Goal: Task Accomplishment & Management: Manage account settings

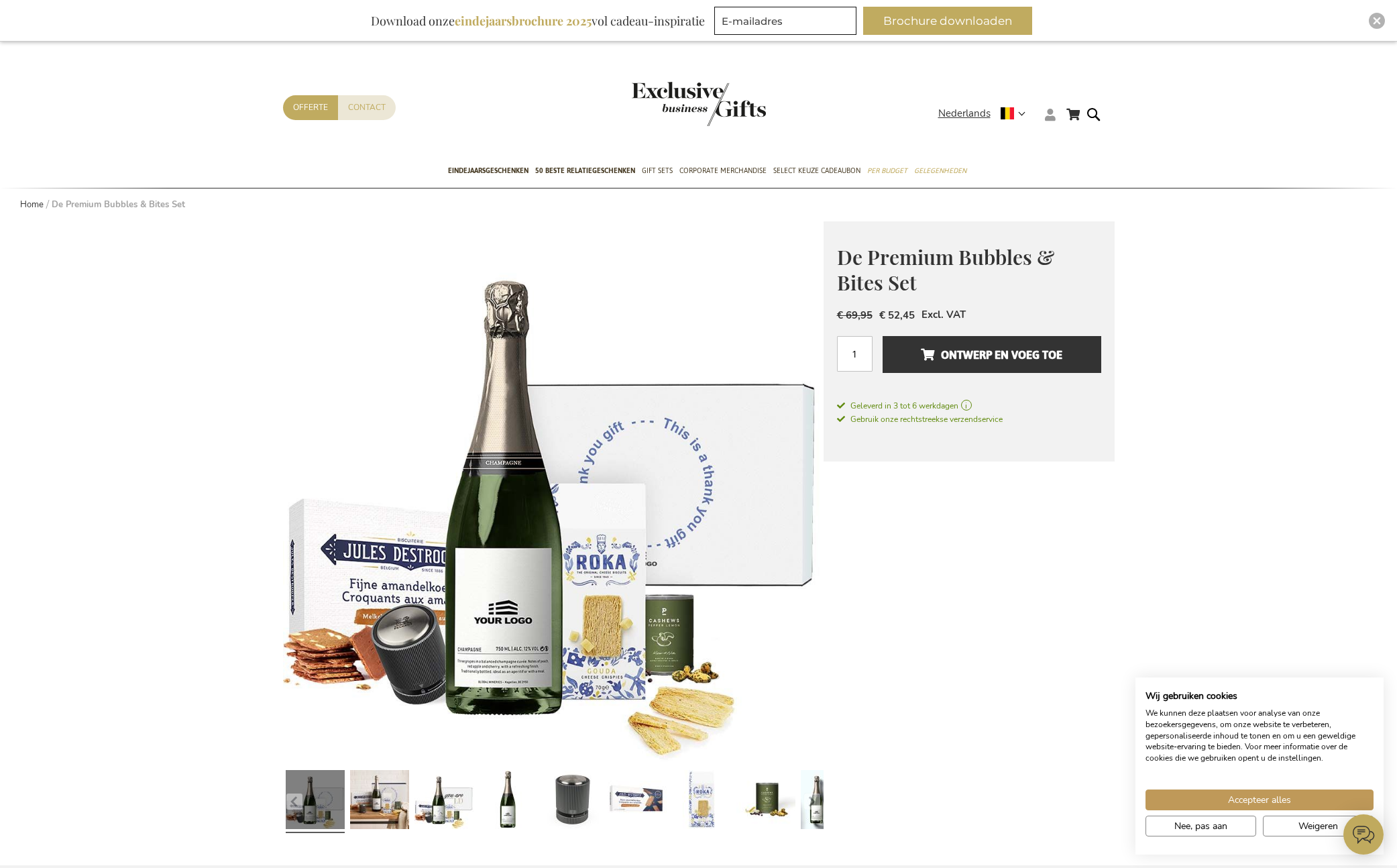
click at [1050, 118] on icon at bounding box center [1050, 114] width 11 height 12
click at [1051, 133] on li "Login" at bounding box center [1075, 139] width 69 height 19
click at [1054, 135] on link "Login" at bounding box center [1059, 142] width 25 height 13
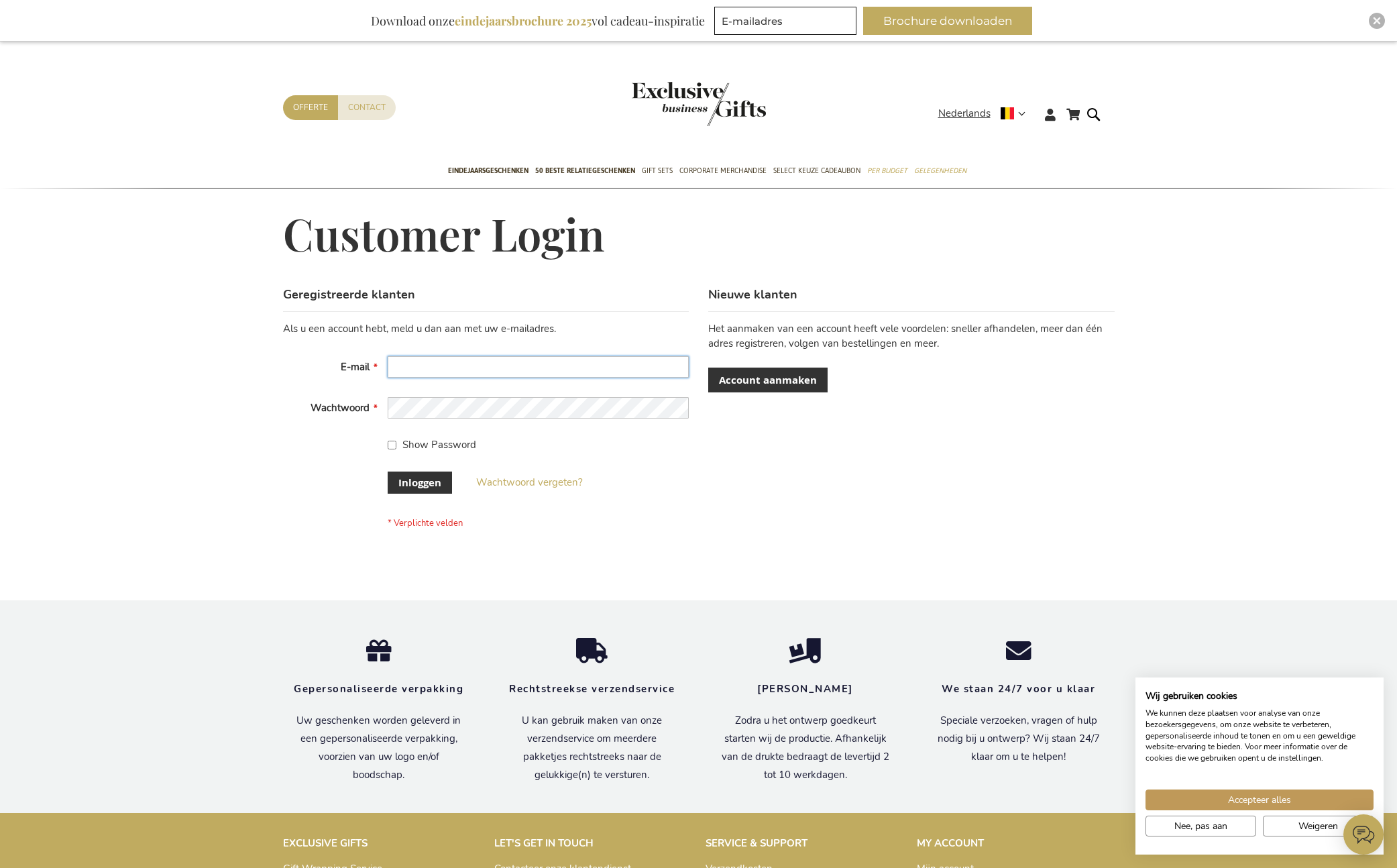
click at [440, 368] on input "E-mail" at bounding box center [538, 367] width 301 height 22
click at [446, 365] on input "E-mail" at bounding box center [538, 367] width 301 height 22
click at [873, 519] on div "Geregistreerde klanten Als u een account hebt, meld u dan aan met uw e-mailadre…" at bounding box center [698, 429] width 832 height 285
click at [869, 514] on div "Geregistreerde klanten Als u een account hebt, meld u dan aan met uw e-mailadre…" at bounding box center [698, 429] width 832 height 285
click at [709, 264] on div "Customer Login" at bounding box center [698, 248] width 832 height 77
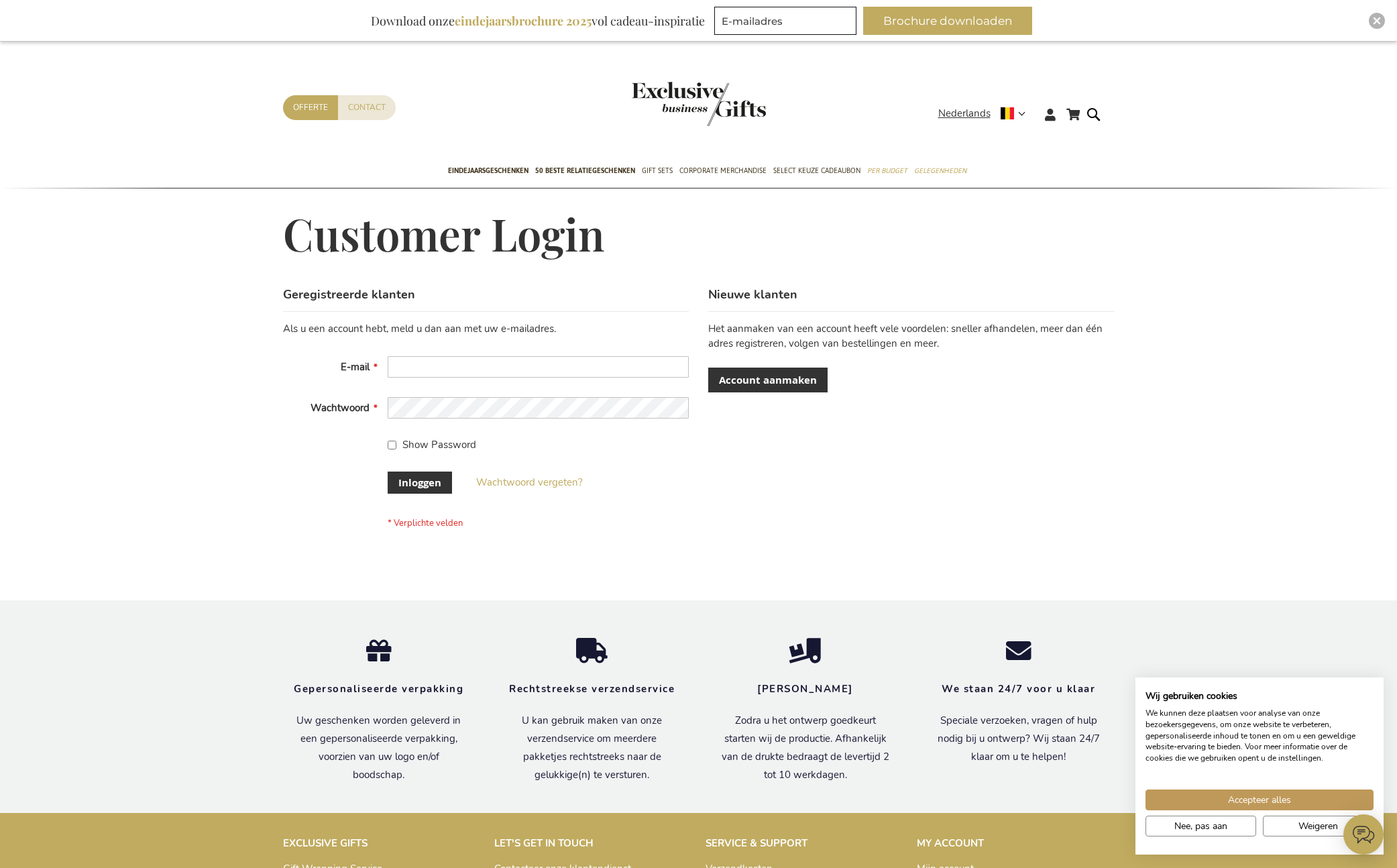
click at [254, 548] on div "Winkelwagen Winkelwagen Sluiten U heeft geen product(en) in uw winkelwagen. Ga …" at bounding box center [698, 610] width 1397 height 1138
